Goal: Find specific page/section: Find specific page/section

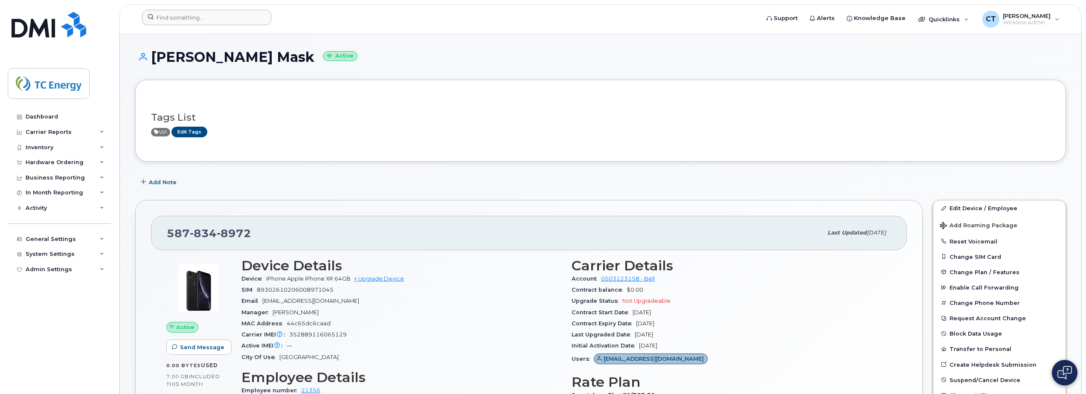
scroll to position [597, 0]
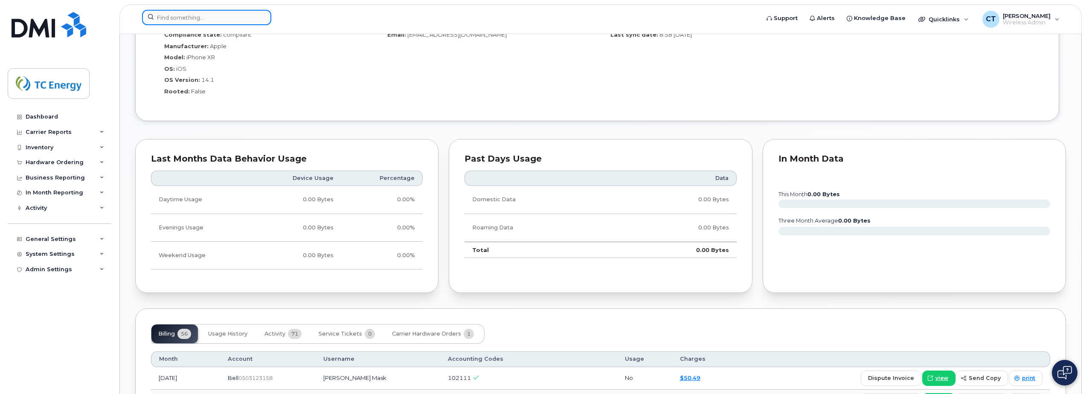
click at [198, 18] on input at bounding box center [206, 17] width 129 height 15
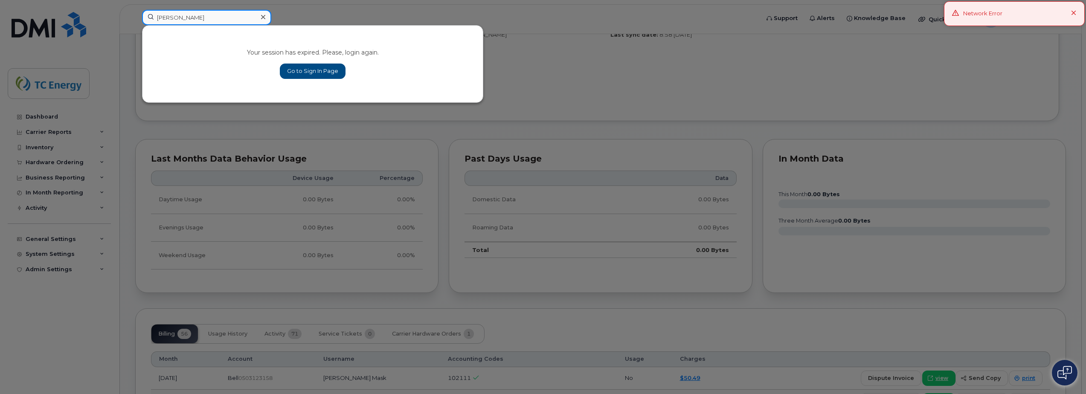
type input "[PERSON_NAME]"
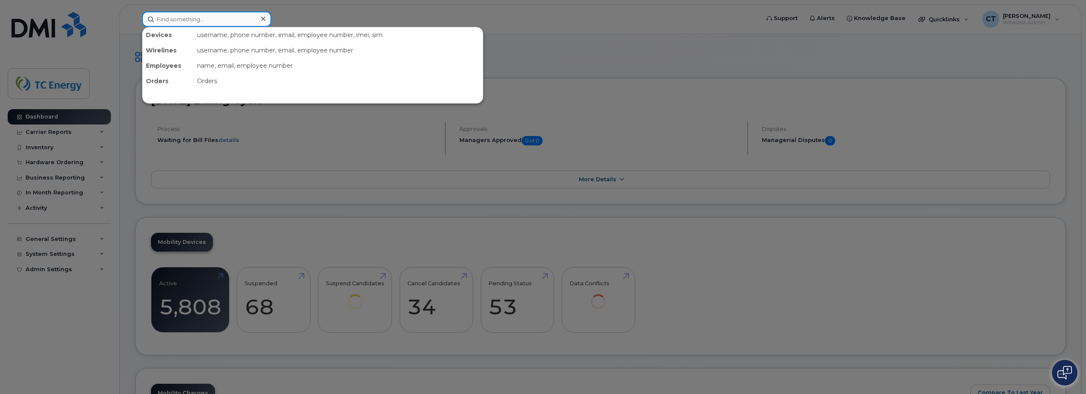
click at [227, 21] on input at bounding box center [206, 19] width 129 height 15
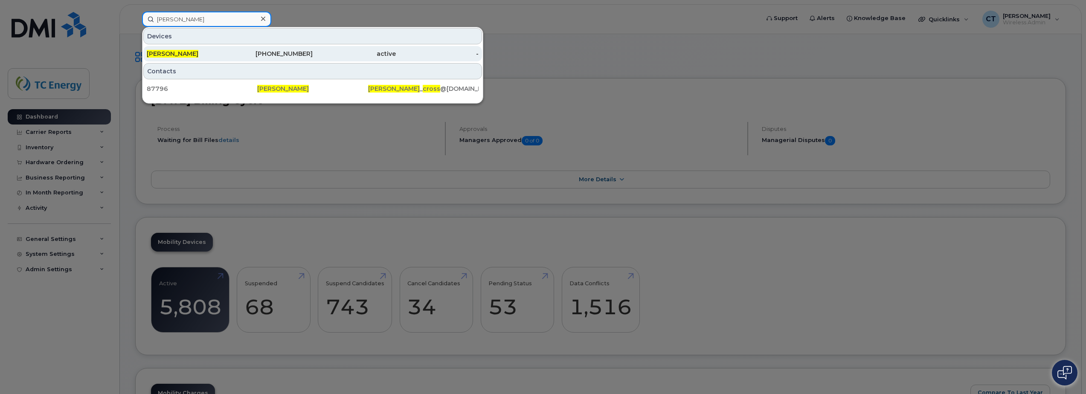
type input "erik cross"
click at [313, 59] on div "747-220-2002" at bounding box center [354, 53] width 83 height 15
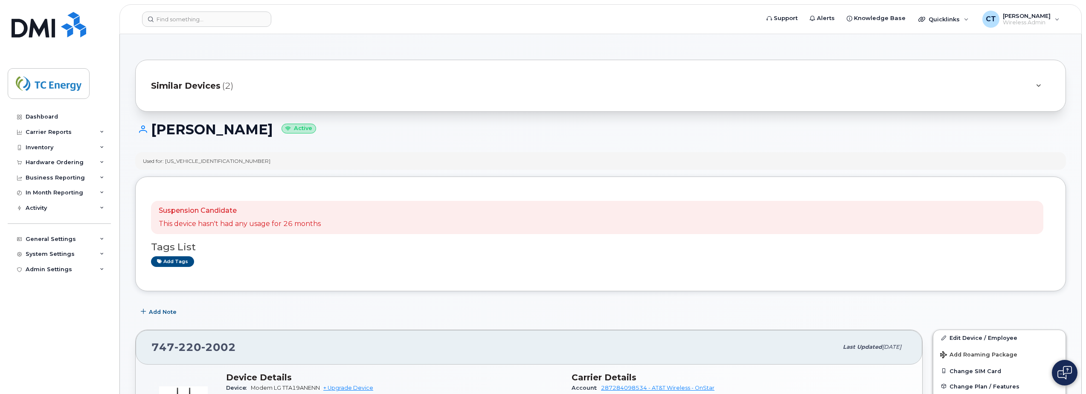
click at [303, 80] on div "Similar Devices (2)" at bounding box center [589, 86] width 876 height 20
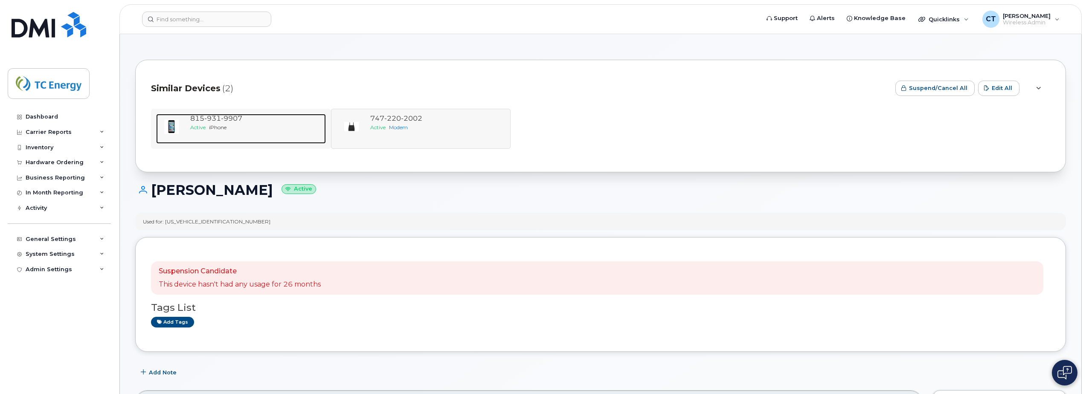
click at [215, 124] on span "iPhone" at bounding box center [217, 127] width 17 height 6
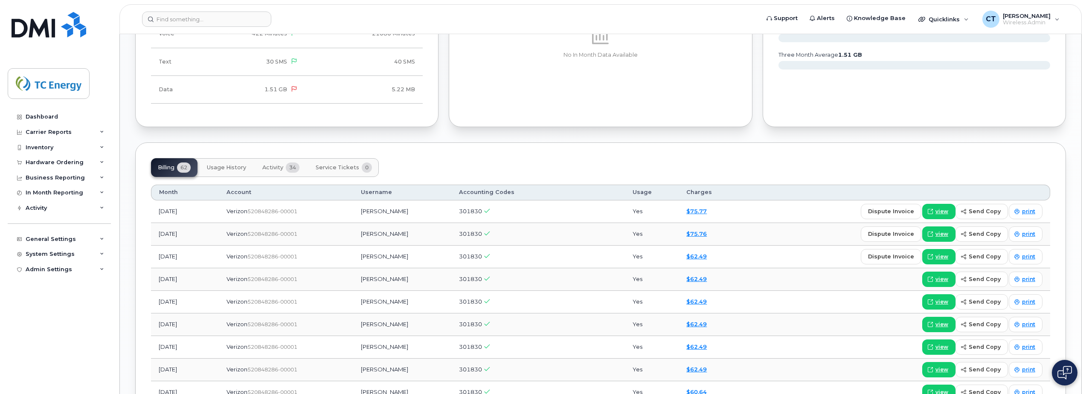
scroll to position [811, 0]
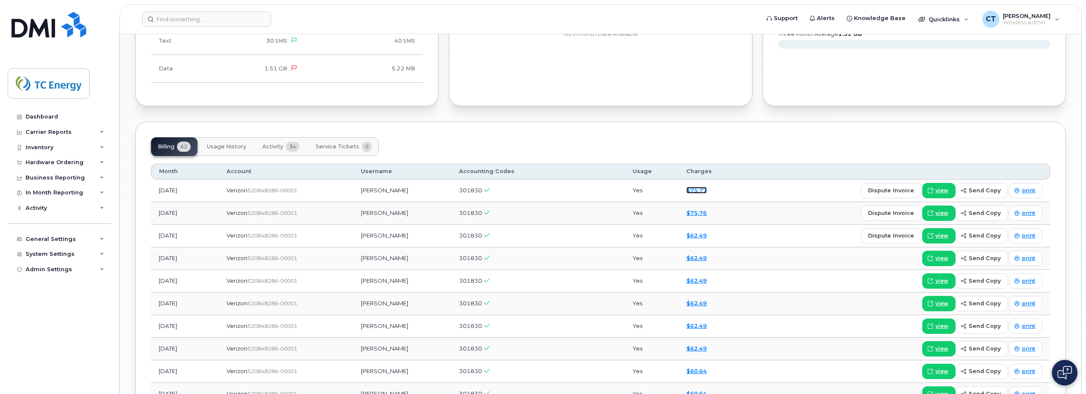
click at [701, 192] on link "$75.77" at bounding box center [697, 190] width 20 height 7
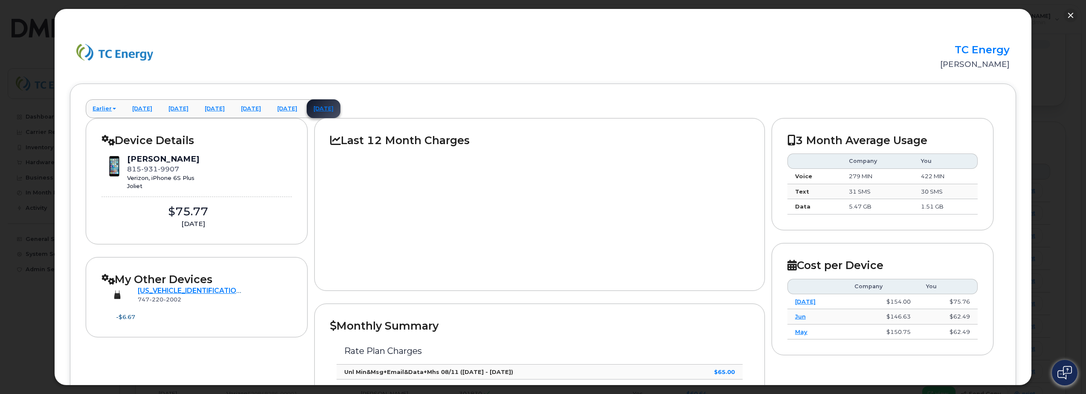
scroll to position [0, 0]
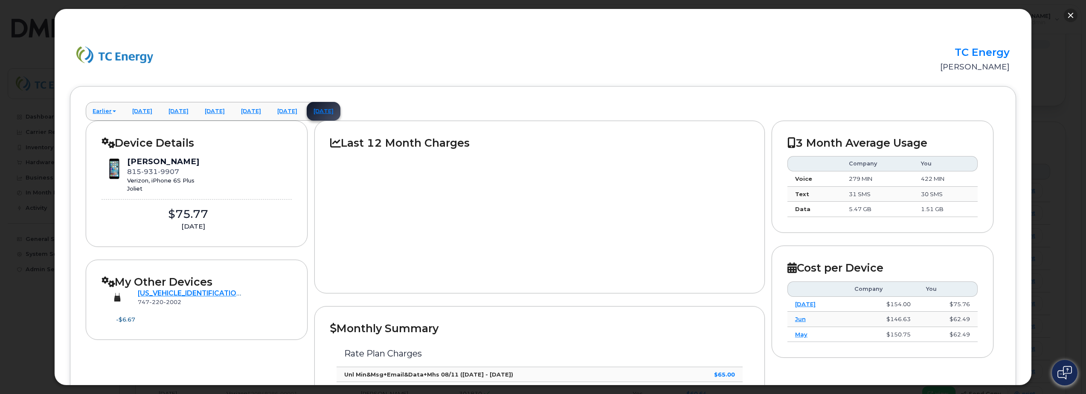
click at [1066, 15] on button "button" at bounding box center [1071, 16] width 14 height 14
